Goal: Navigation & Orientation: Find specific page/section

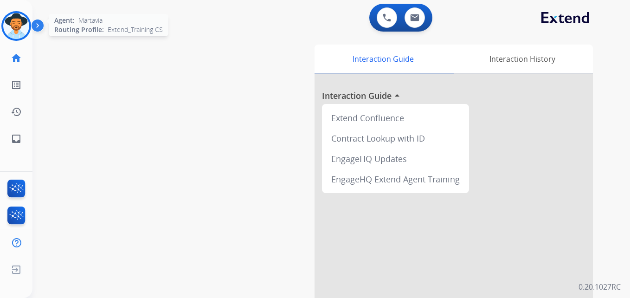
click at [19, 21] on img at bounding box center [16, 26] width 26 height 26
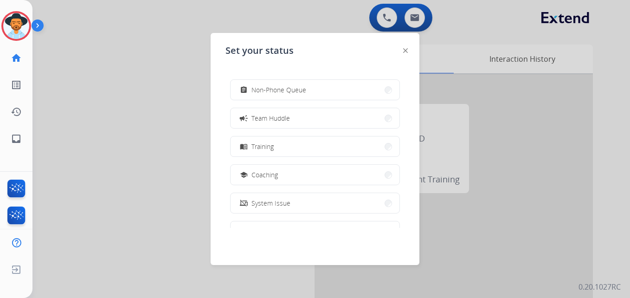
scroll to position [93, 0]
click at [302, 153] on button "menu_book Training" at bounding box center [315, 146] width 169 height 20
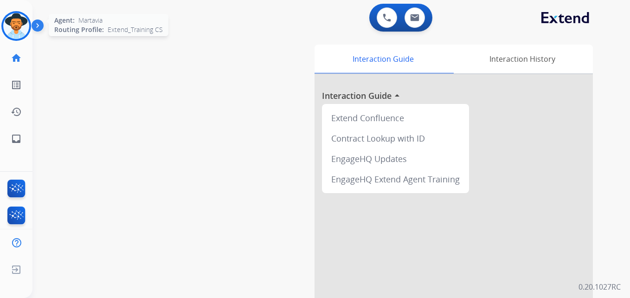
click at [13, 32] on img at bounding box center [16, 26] width 26 height 26
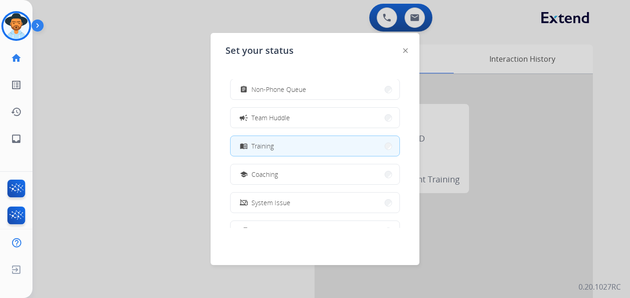
click at [292, 147] on button "menu_book Training" at bounding box center [315, 146] width 169 height 20
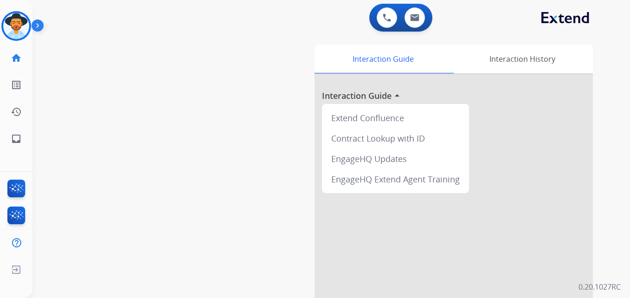
click at [189, 115] on div "swap_horiz Break voice bridge close_fullscreen Connect 3-Way Call merge_type Se…" at bounding box center [319, 226] width 575 height 387
click at [19, 109] on mat-icon "history" at bounding box center [16, 111] width 11 height 11
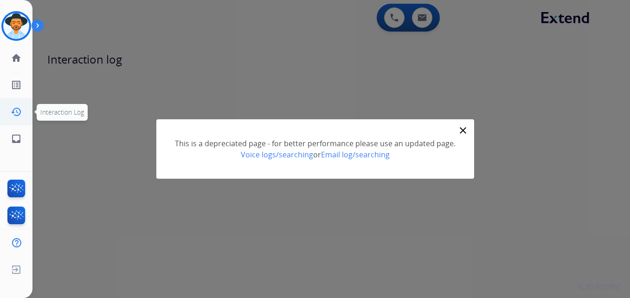
click at [19, 107] on mat-icon "history" at bounding box center [16, 111] width 11 height 11
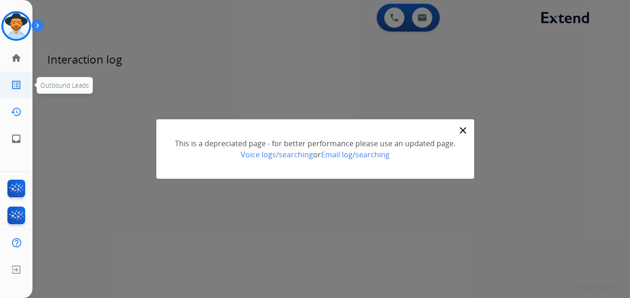
click at [14, 93] on link "list_alt Outbound Leads" at bounding box center [16, 85] width 26 height 26
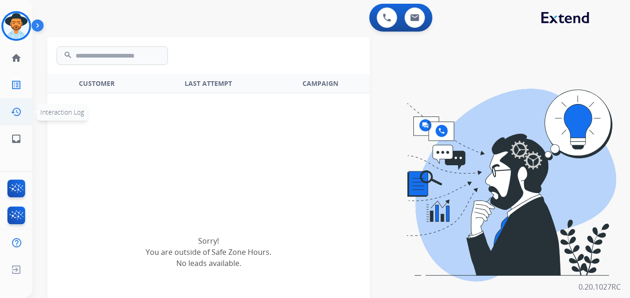
click at [14, 118] on link "history Interaction Log" at bounding box center [16, 112] width 26 height 26
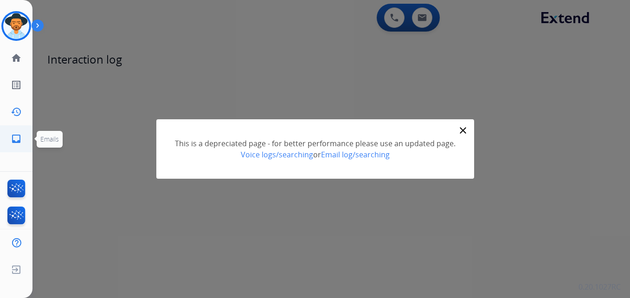
click at [13, 133] on mat-icon "inbox" at bounding box center [16, 138] width 11 height 11
select select "**********"
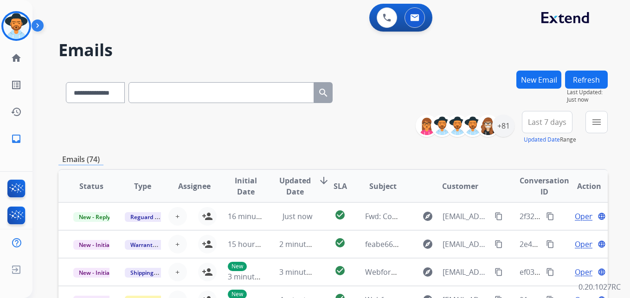
click at [247, 51] on h2 "Emails" at bounding box center [332, 50] width 549 height 19
